Goal: Navigation & Orientation: Find specific page/section

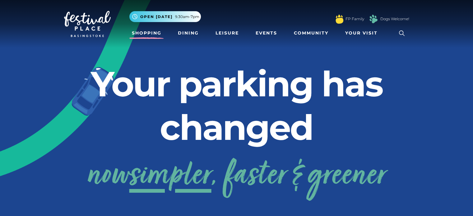
click at [142, 32] on link "Shopping" at bounding box center [146, 33] width 35 height 12
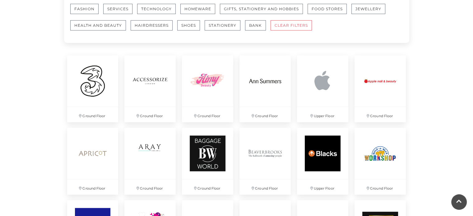
scroll to position [411, 0]
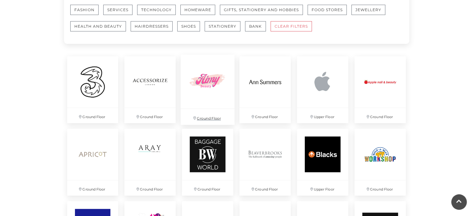
click at [209, 86] on img at bounding box center [208, 82] width 54 height 54
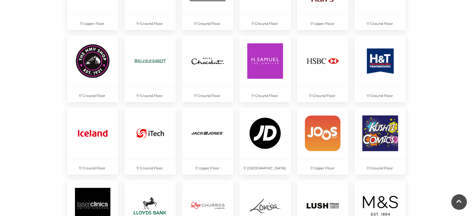
scroll to position [866, 0]
click at [79, 69] on img at bounding box center [93, 61] width 54 height 54
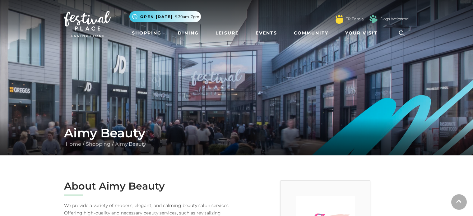
scroll to position [82, 0]
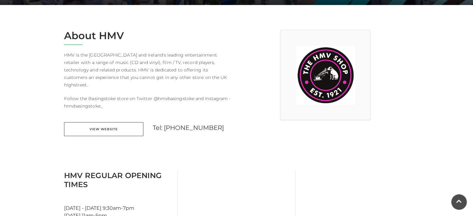
scroll to position [151, 0]
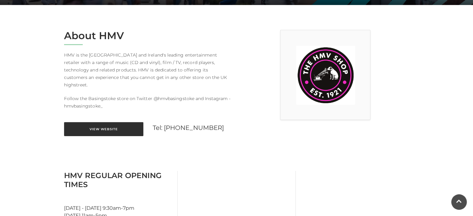
click at [100, 123] on link "View Website" at bounding box center [103, 129] width 79 height 14
